Goal: Information Seeking & Learning: Learn about a topic

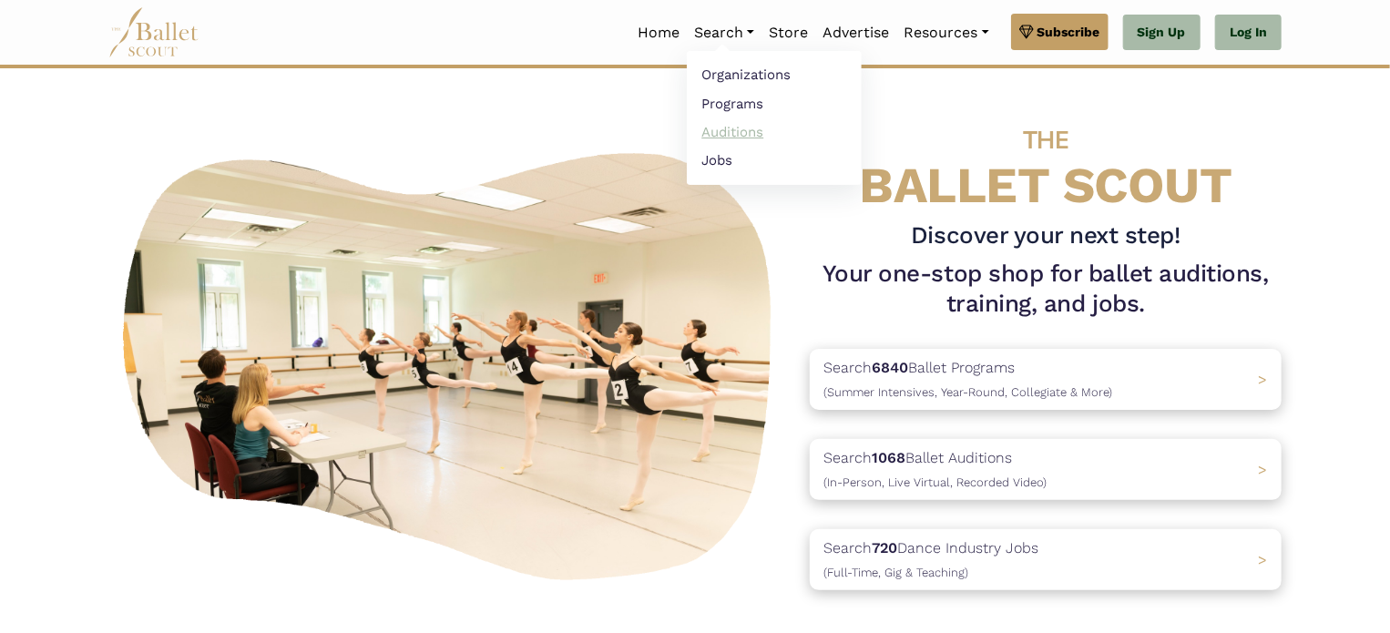
click at [728, 128] on link "Auditions" at bounding box center [774, 131] width 175 height 28
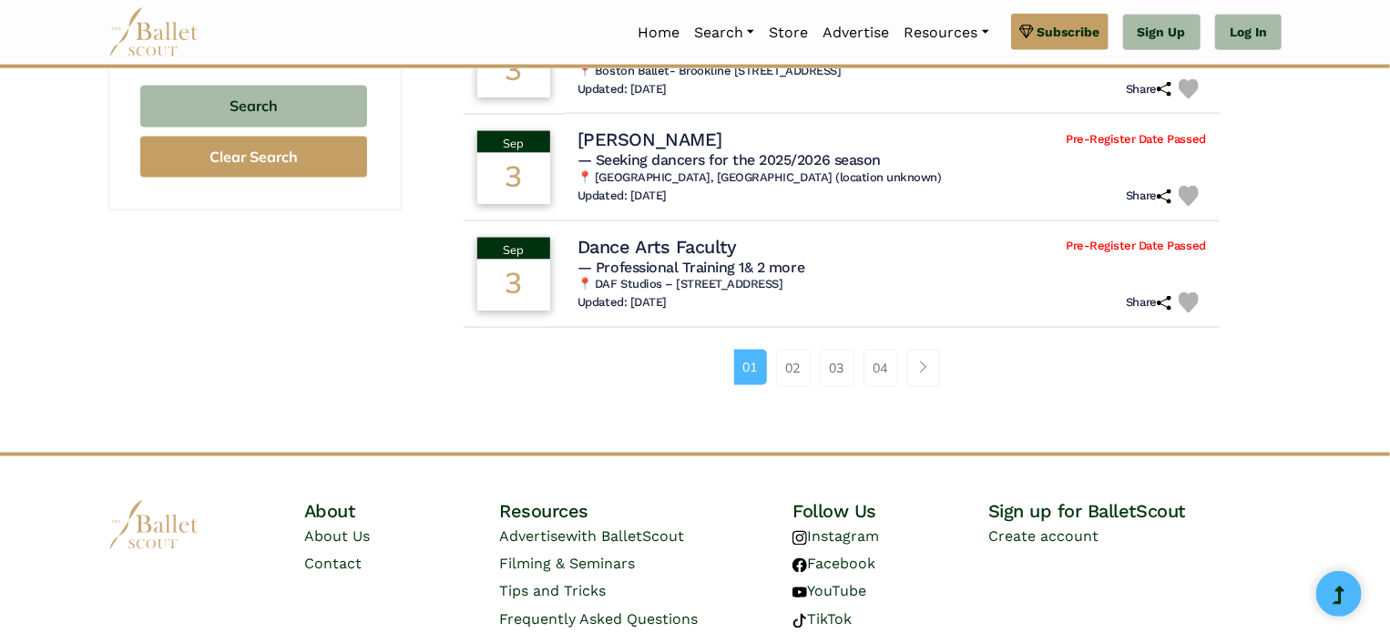
scroll to position [1275, 0]
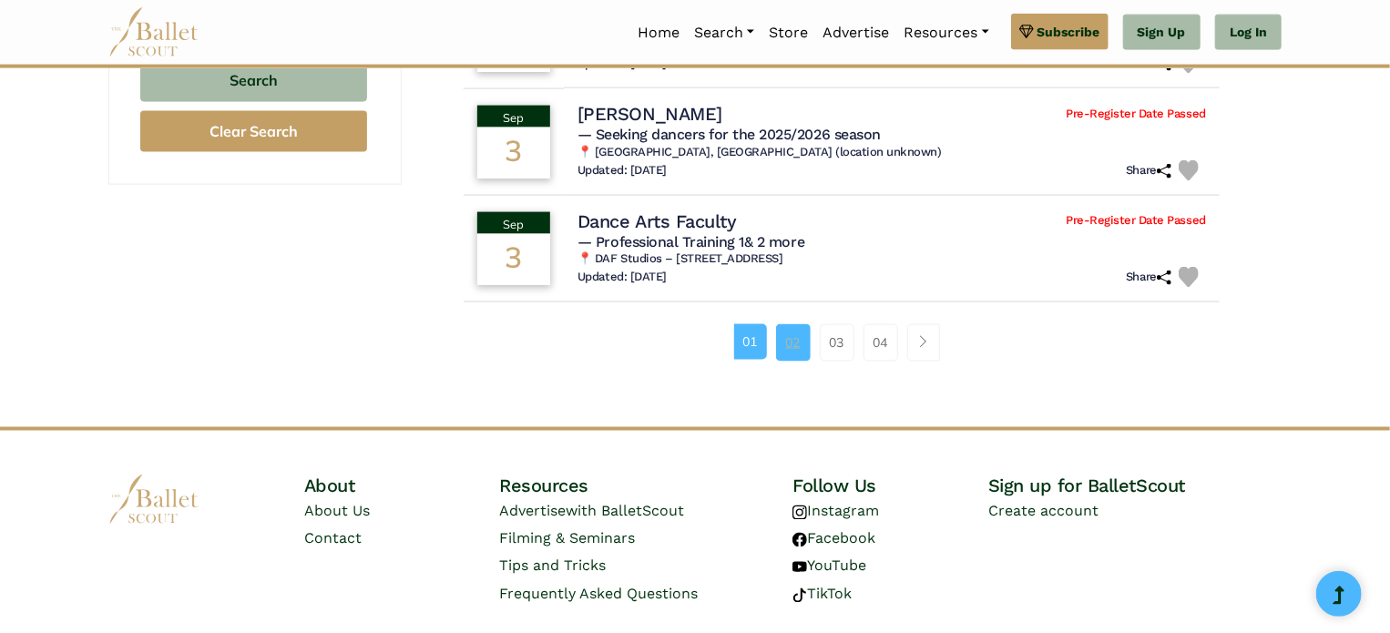
click at [791, 342] on link "02" at bounding box center [793, 342] width 35 height 36
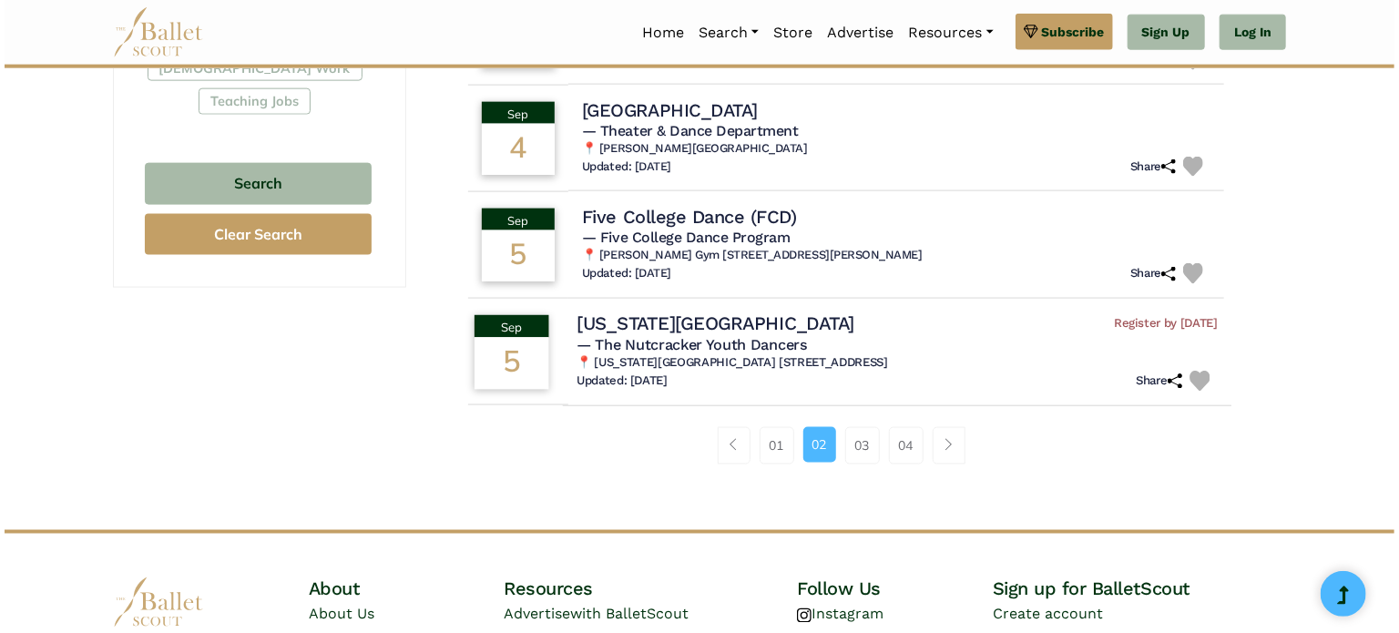
scroll to position [1184, 0]
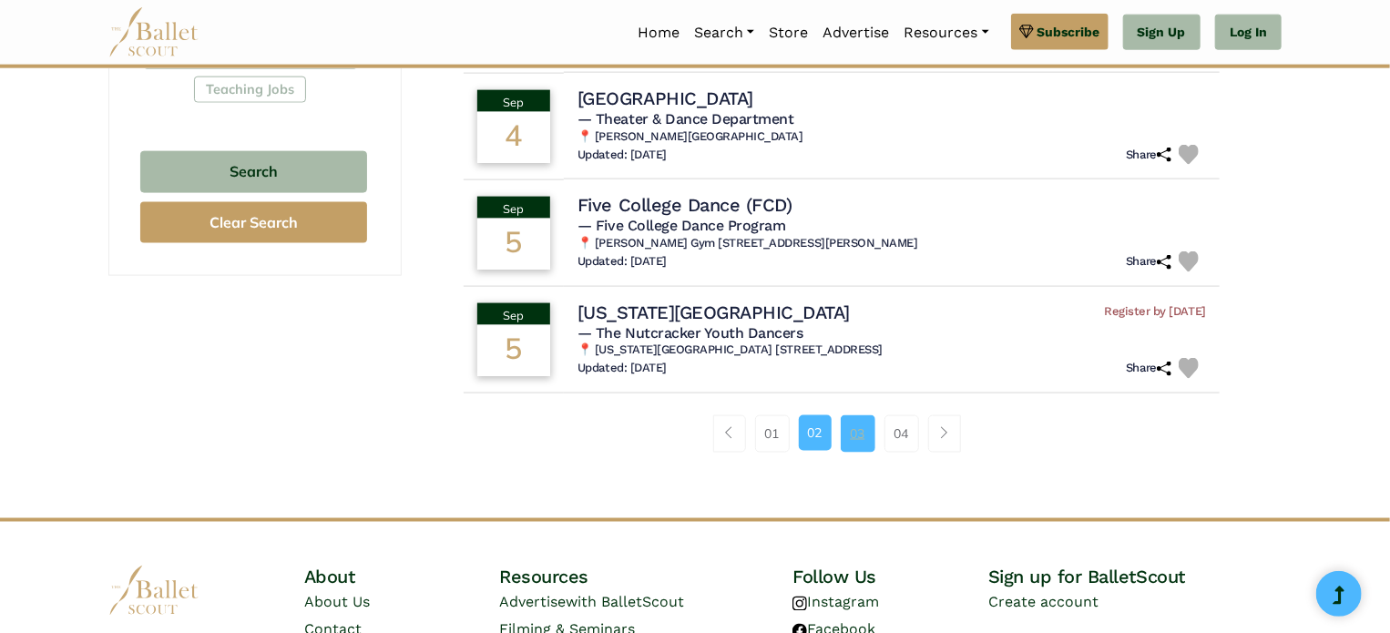
click at [860, 434] on link "03" at bounding box center [858, 433] width 35 height 36
click at [631, 97] on h4 "Amherst College" at bounding box center [661, 98] width 179 height 25
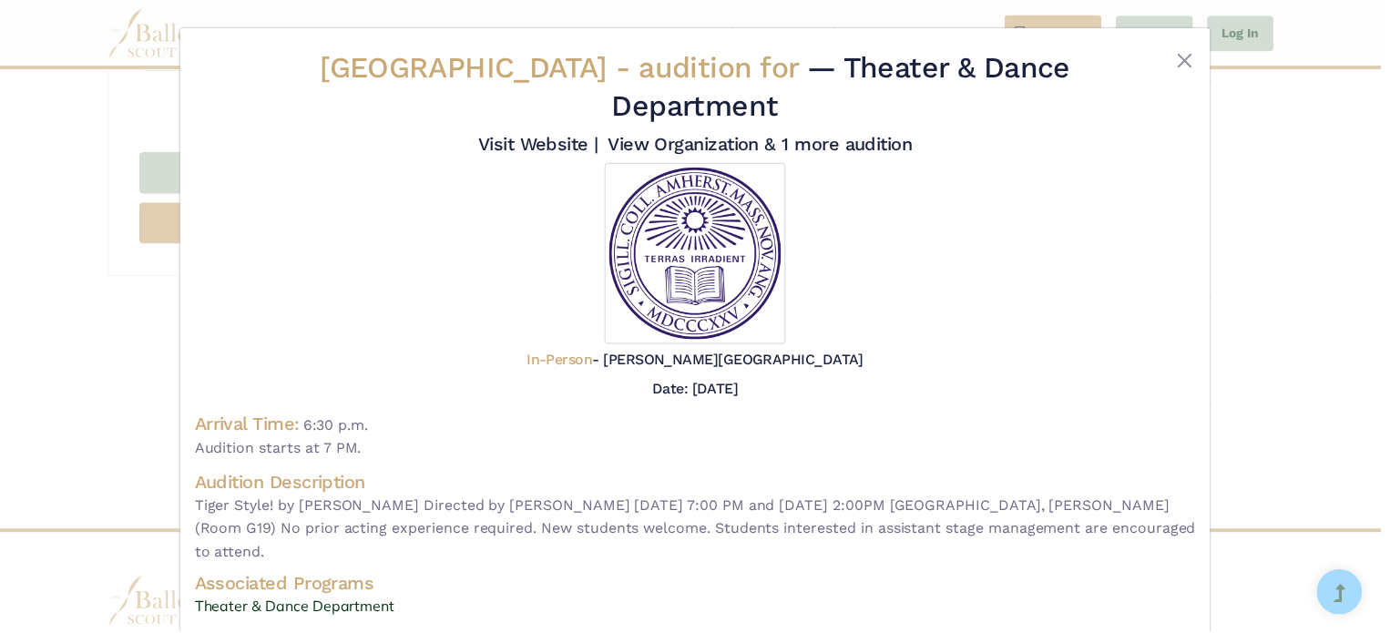
scroll to position [0, 0]
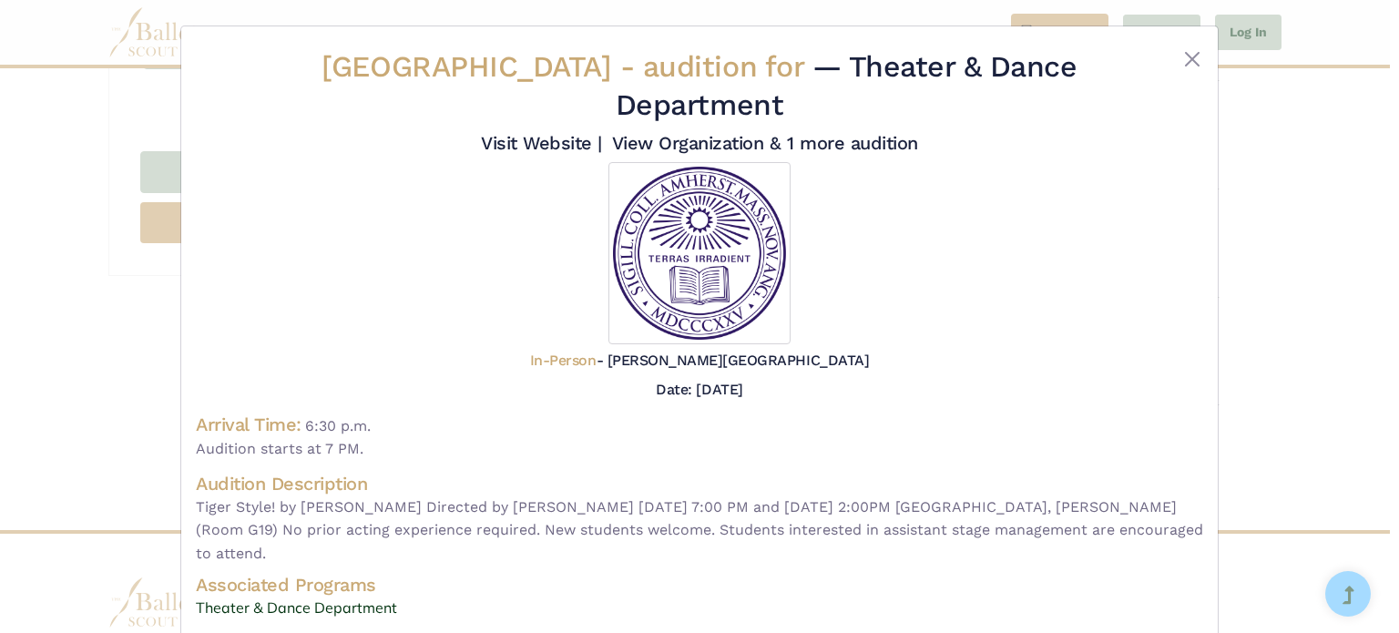
click at [26, 198] on div "Amherst College - audition for — Theater & Dance Department Visit Website |" at bounding box center [699, 316] width 1399 height 633
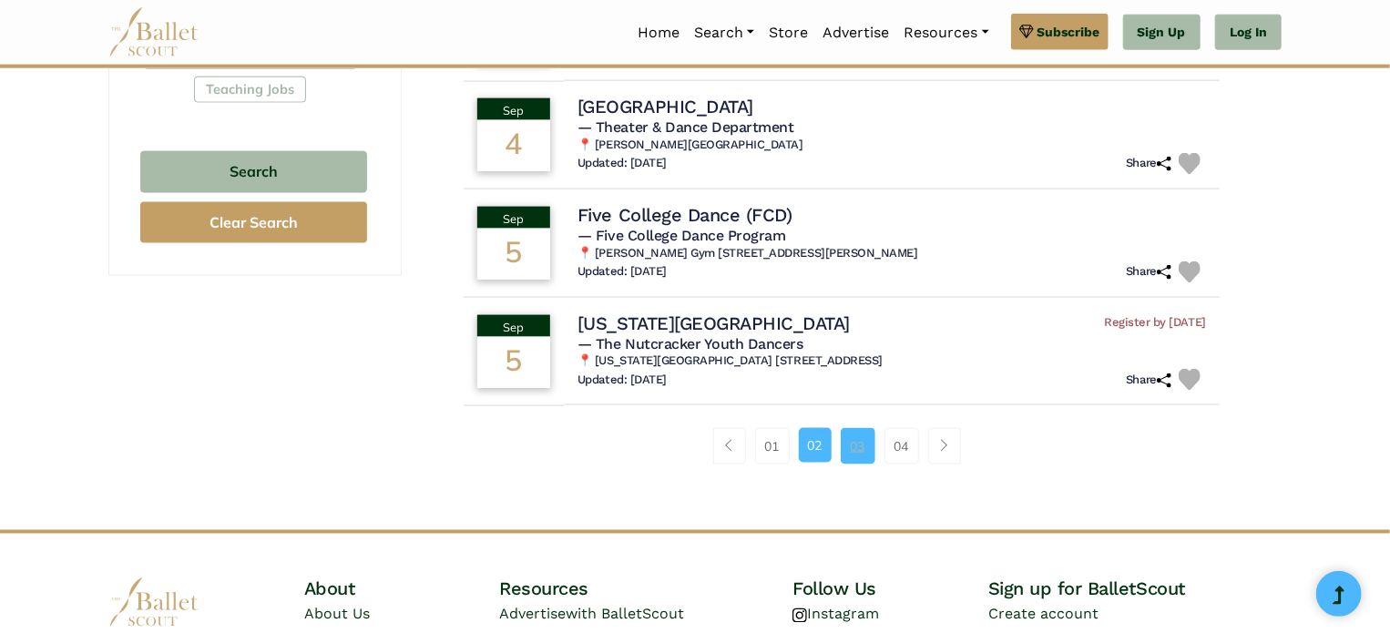
click at [858, 450] on link "03" at bounding box center [858, 446] width 35 height 36
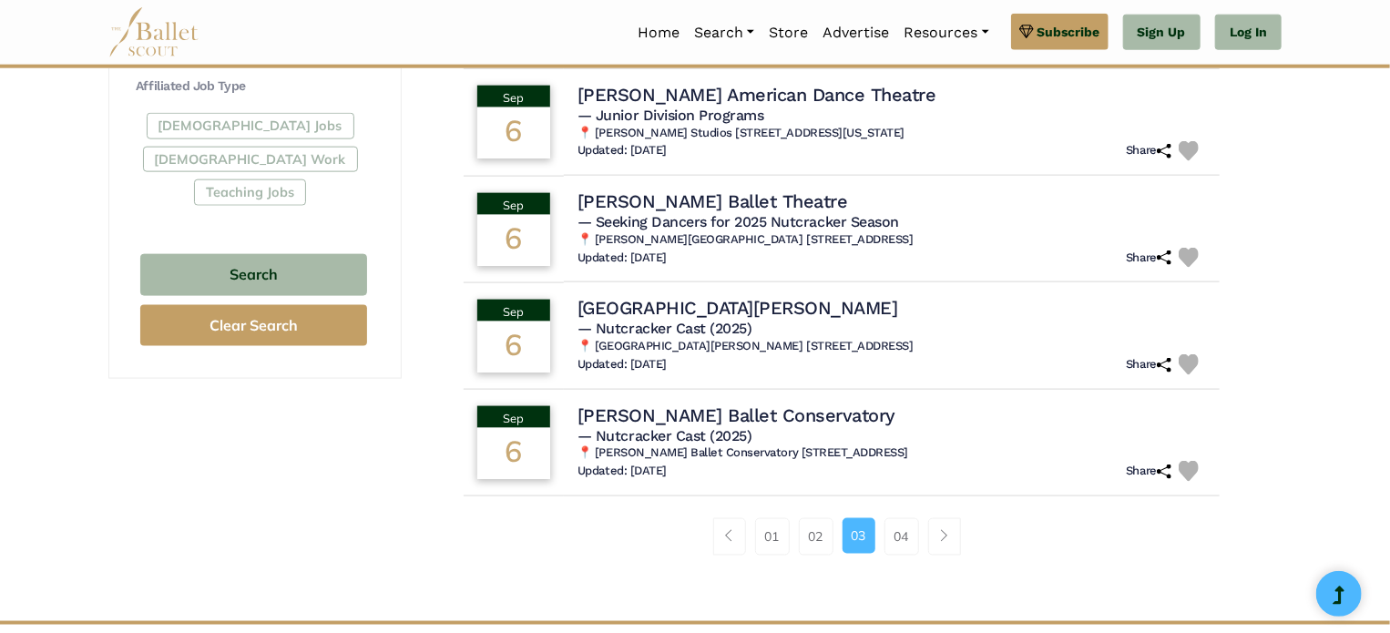
scroll to position [1093, 0]
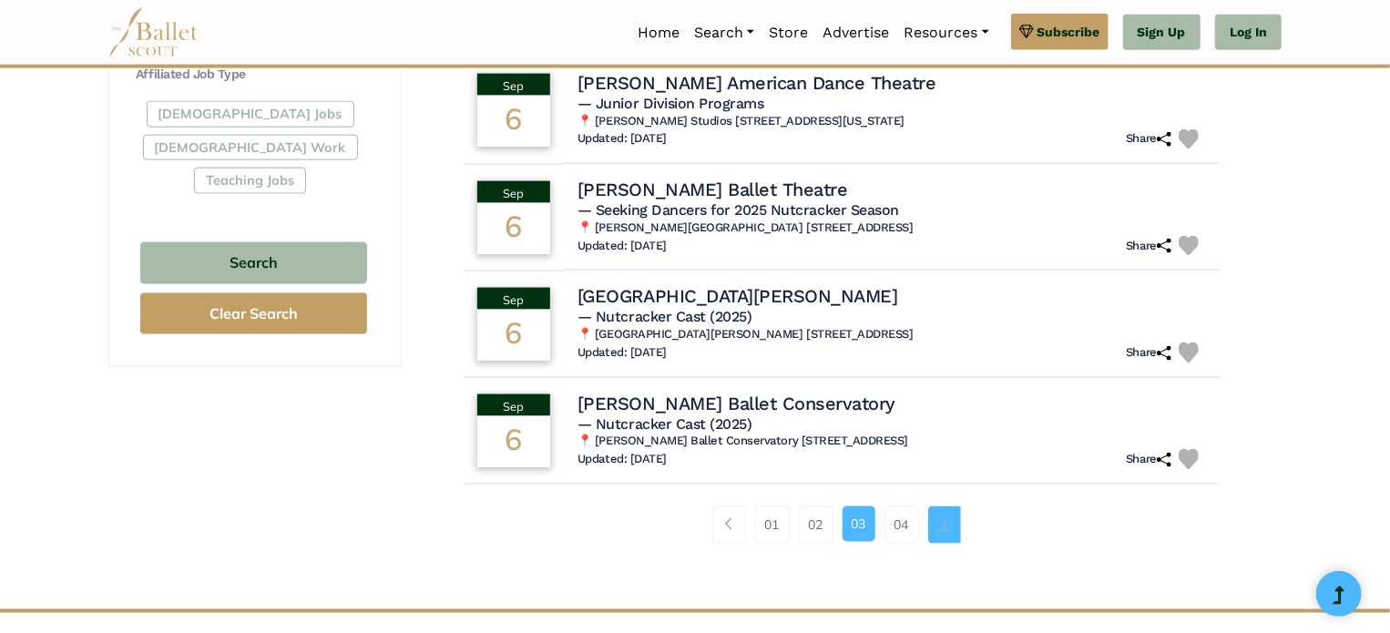
click at [948, 519] on span "Page navigation example" at bounding box center [944, 523] width 13 height 13
